Goal: Navigation & Orientation: Find specific page/section

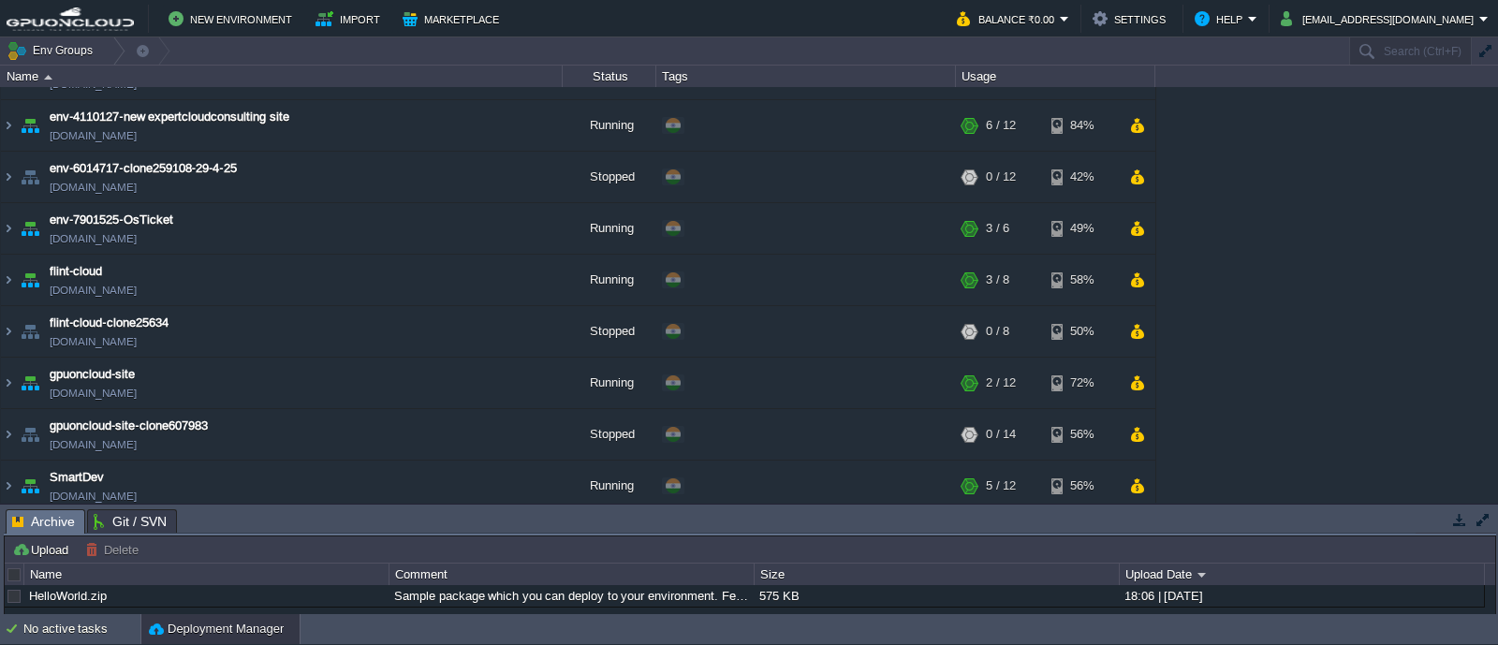
scroll to position [97, 0]
